Goal: Navigation & Orientation: Understand site structure

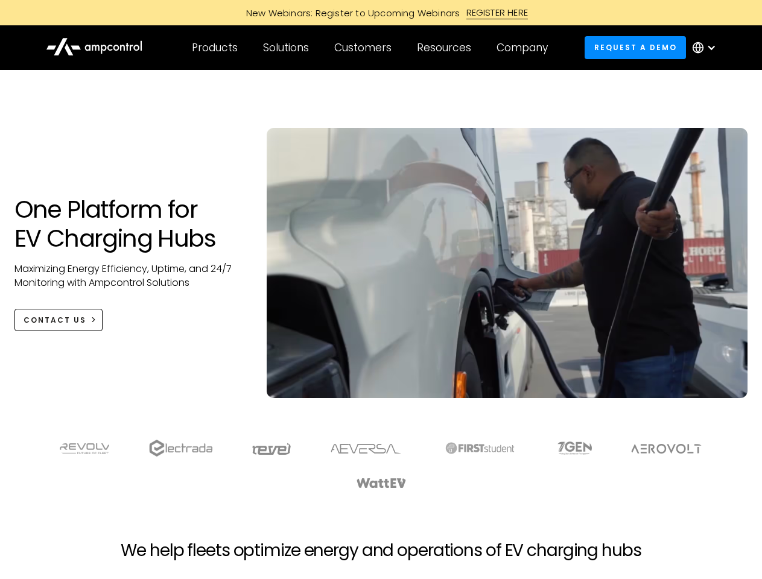
click at [371, 48] on div "Customers" at bounding box center [362, 47] width 57 height 13
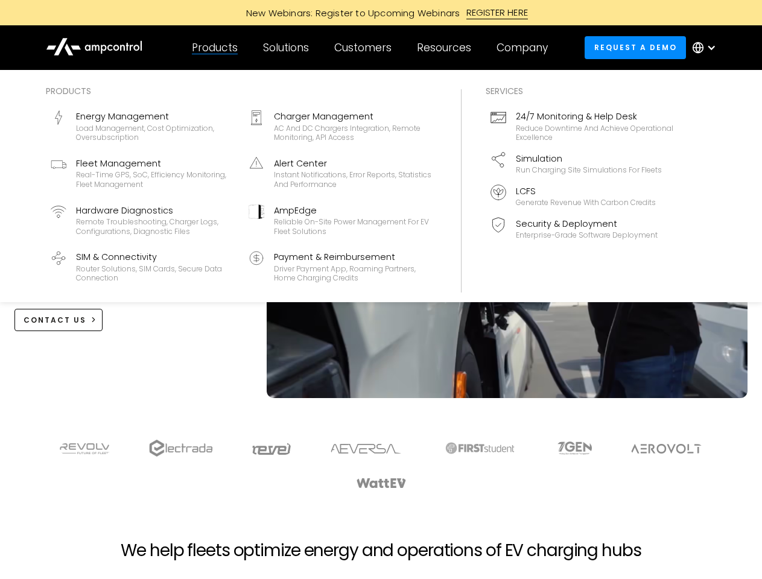
click at [214, 48] on div "Products" at bounding box center [215, 47] width 46 height 13
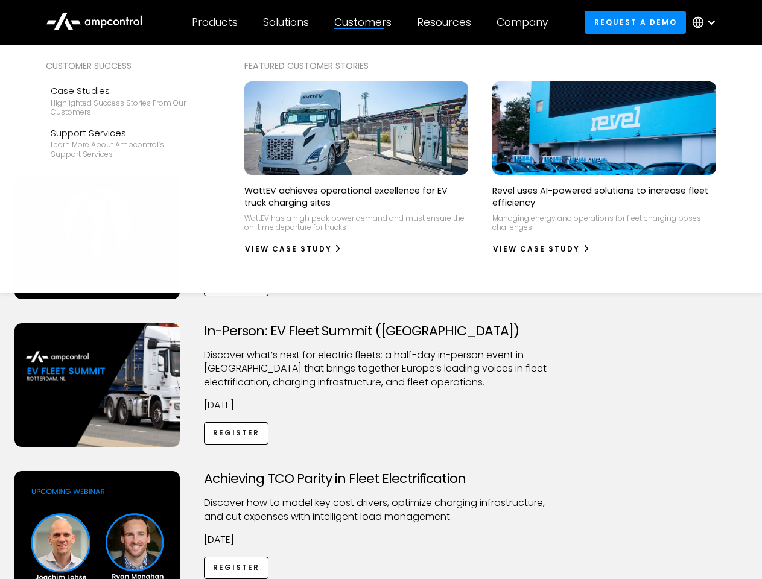
click at [371, 22] on div "Customers" at bounding box center [362, 22] width 57 height 13
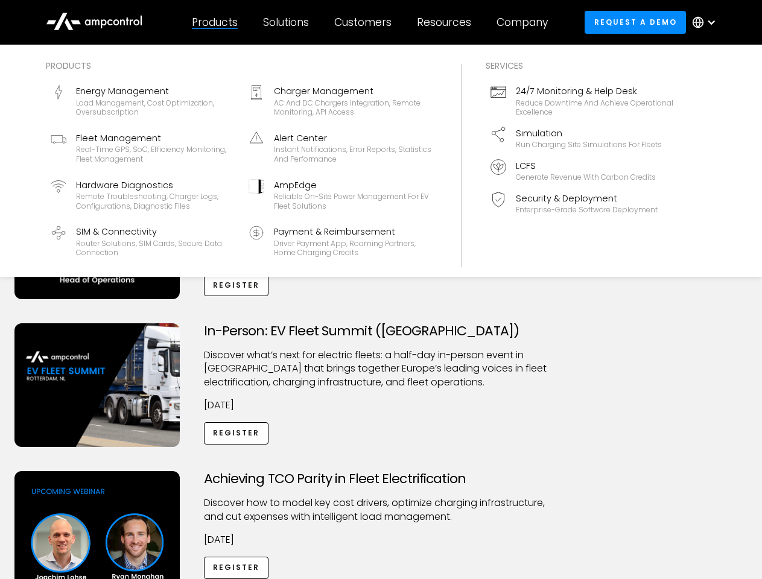
click at [214, 22] on div "Products" at bounding box center [215, 22] width 46 height 13
